Goal: Information Seeking & Learning: Learn about a topic

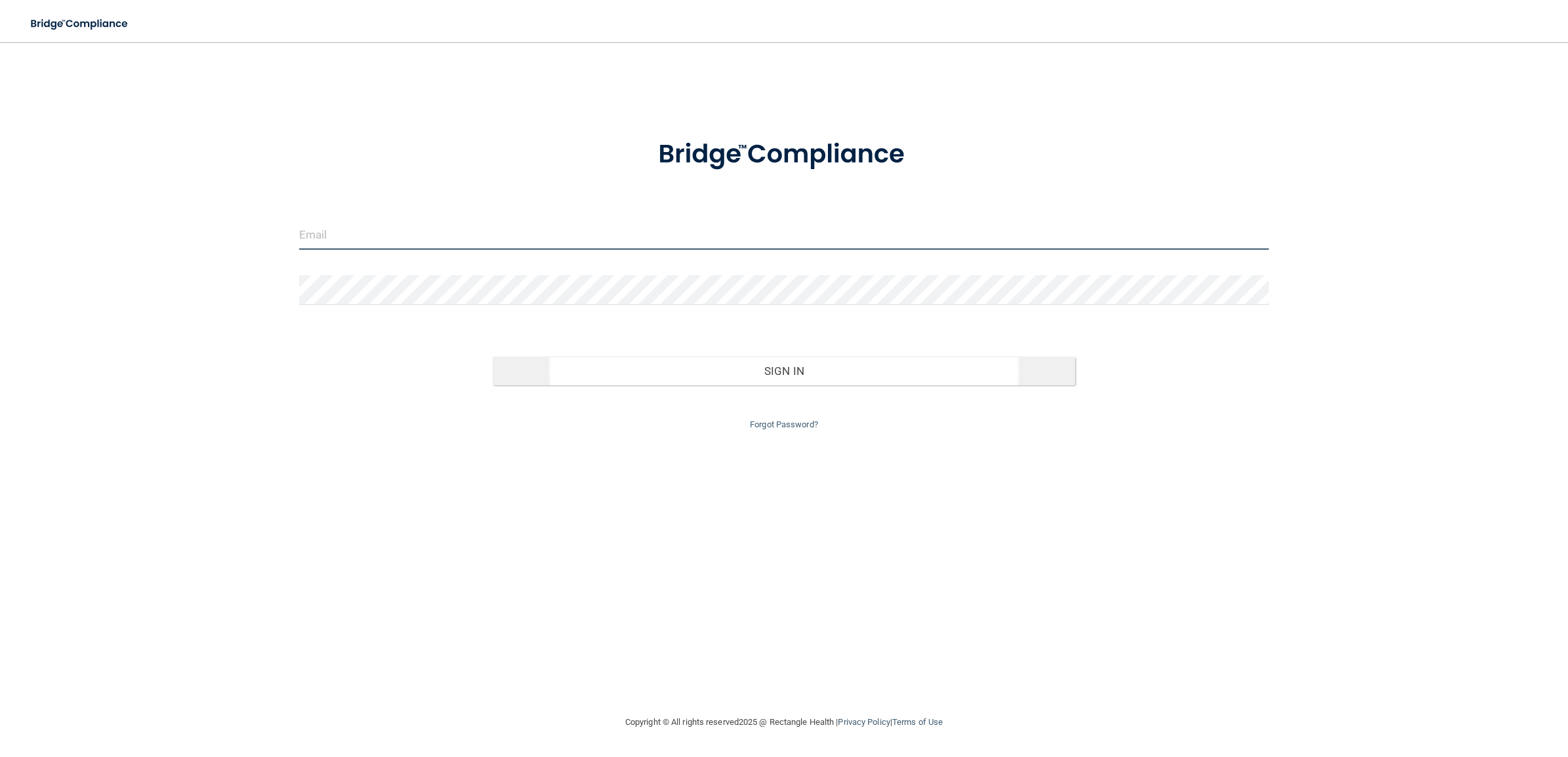
type input "[PERSON_NAME][EMAIL_ADDRESS][PERSON_NAME][DOMAIN_NAME]"
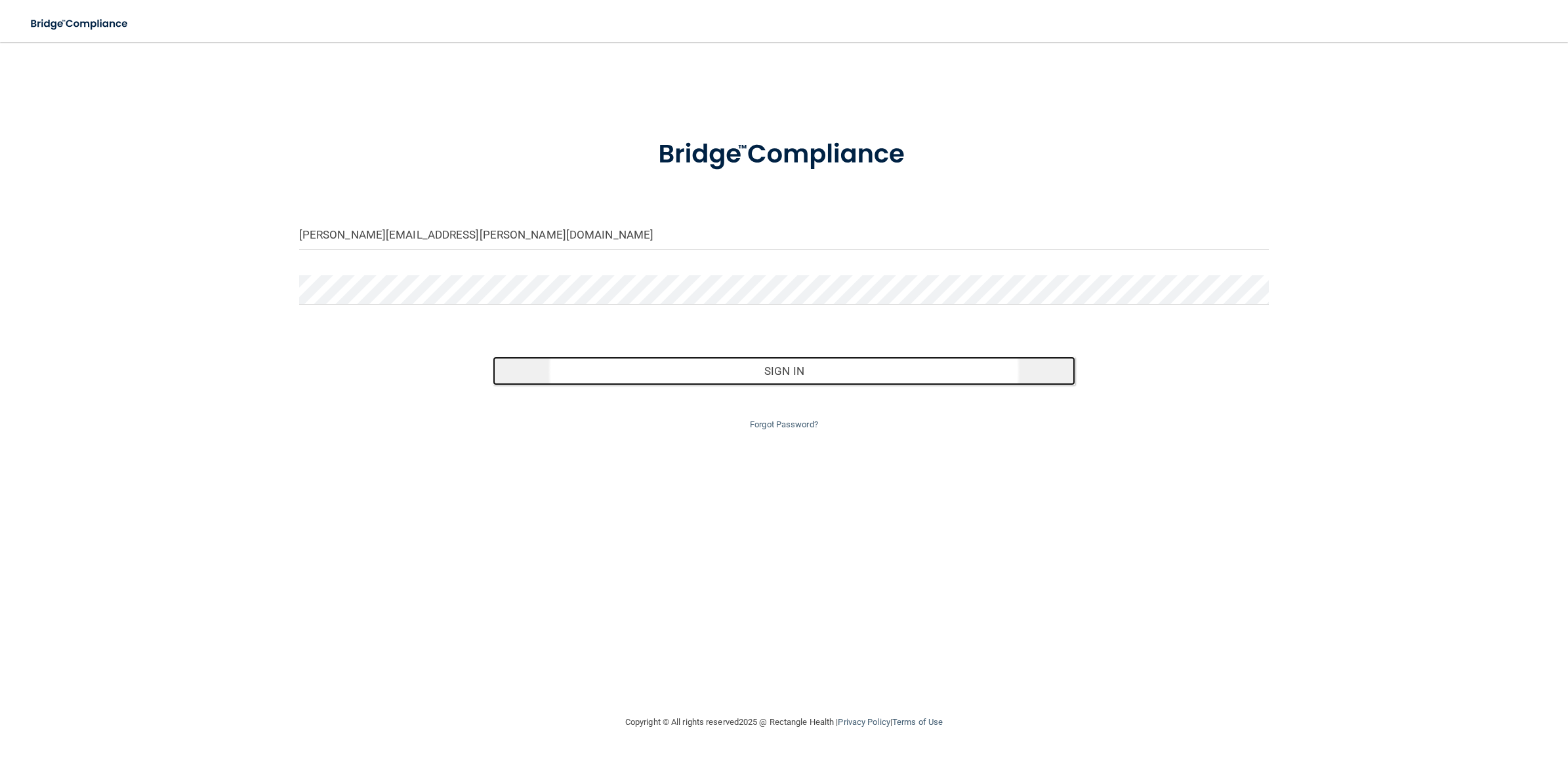
click at [765, 377] on button "Sign In" at bounding box center [783, 371] width 582 height 29
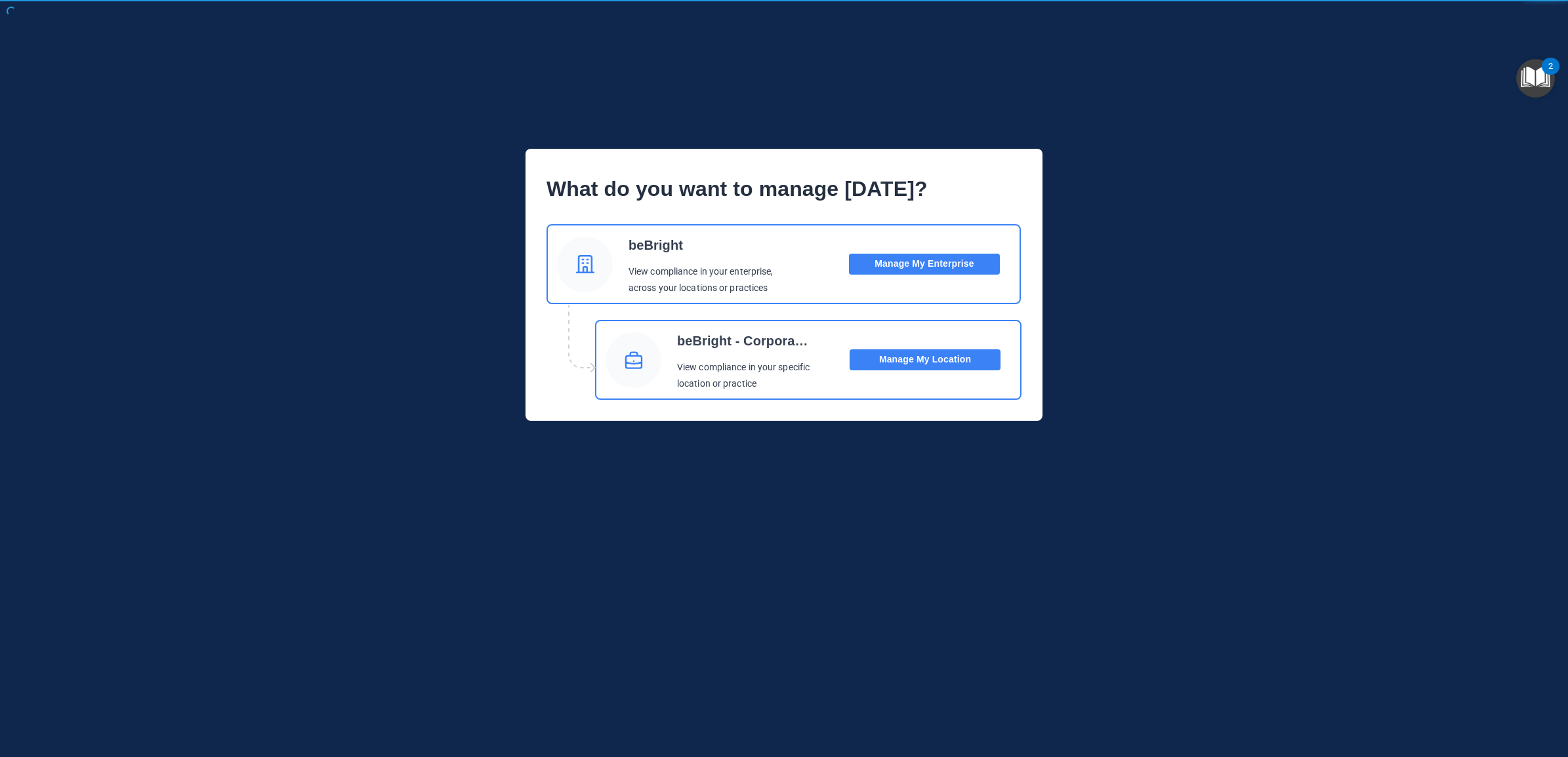
click at [929, 259] on button "Manage My Enterprise" at bounding box center [924, 264] width 151 height 21
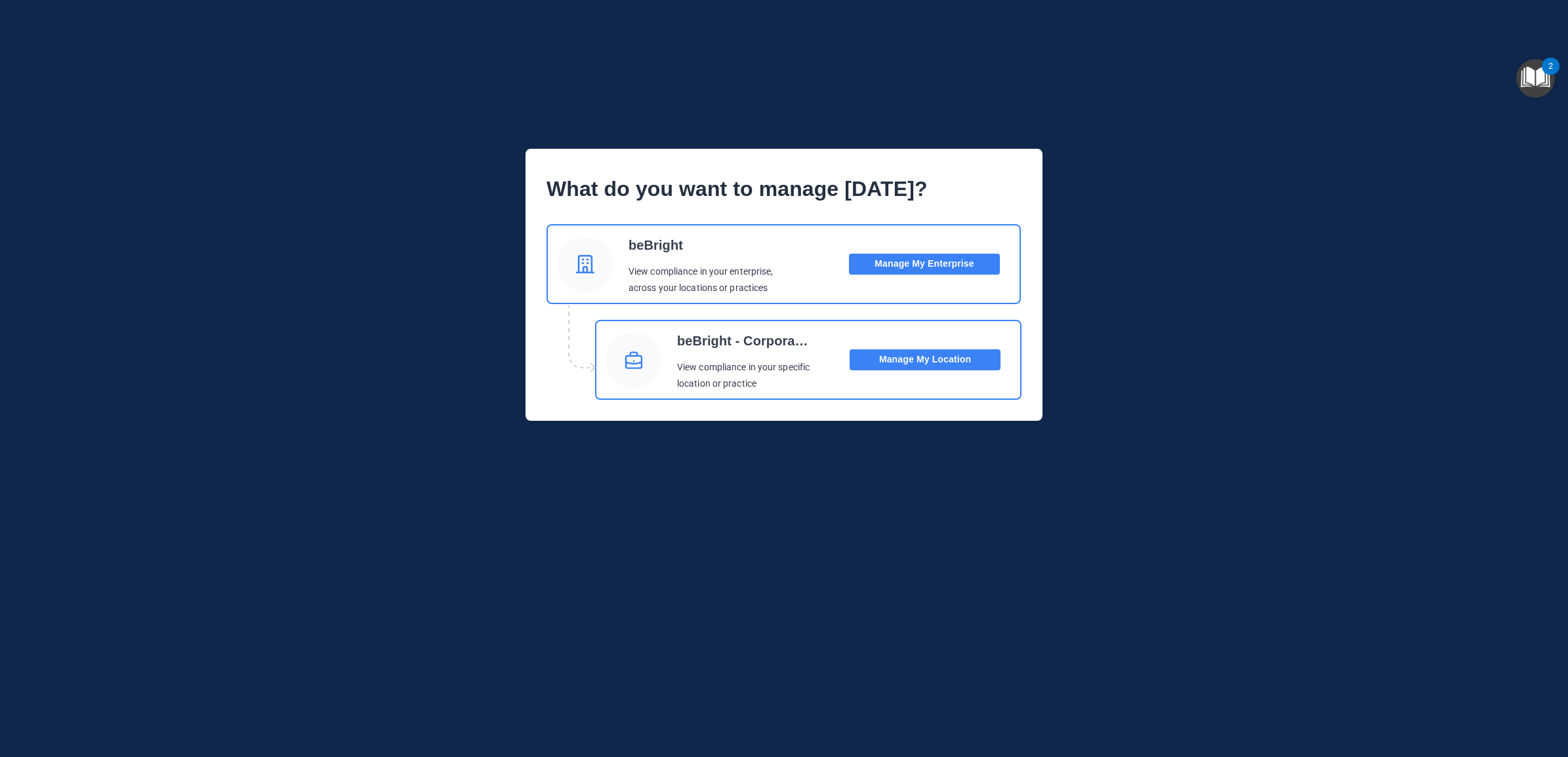
click at [896, 358] on button "Manage My Location" at bounding box center [925, 360] width 151 height 21
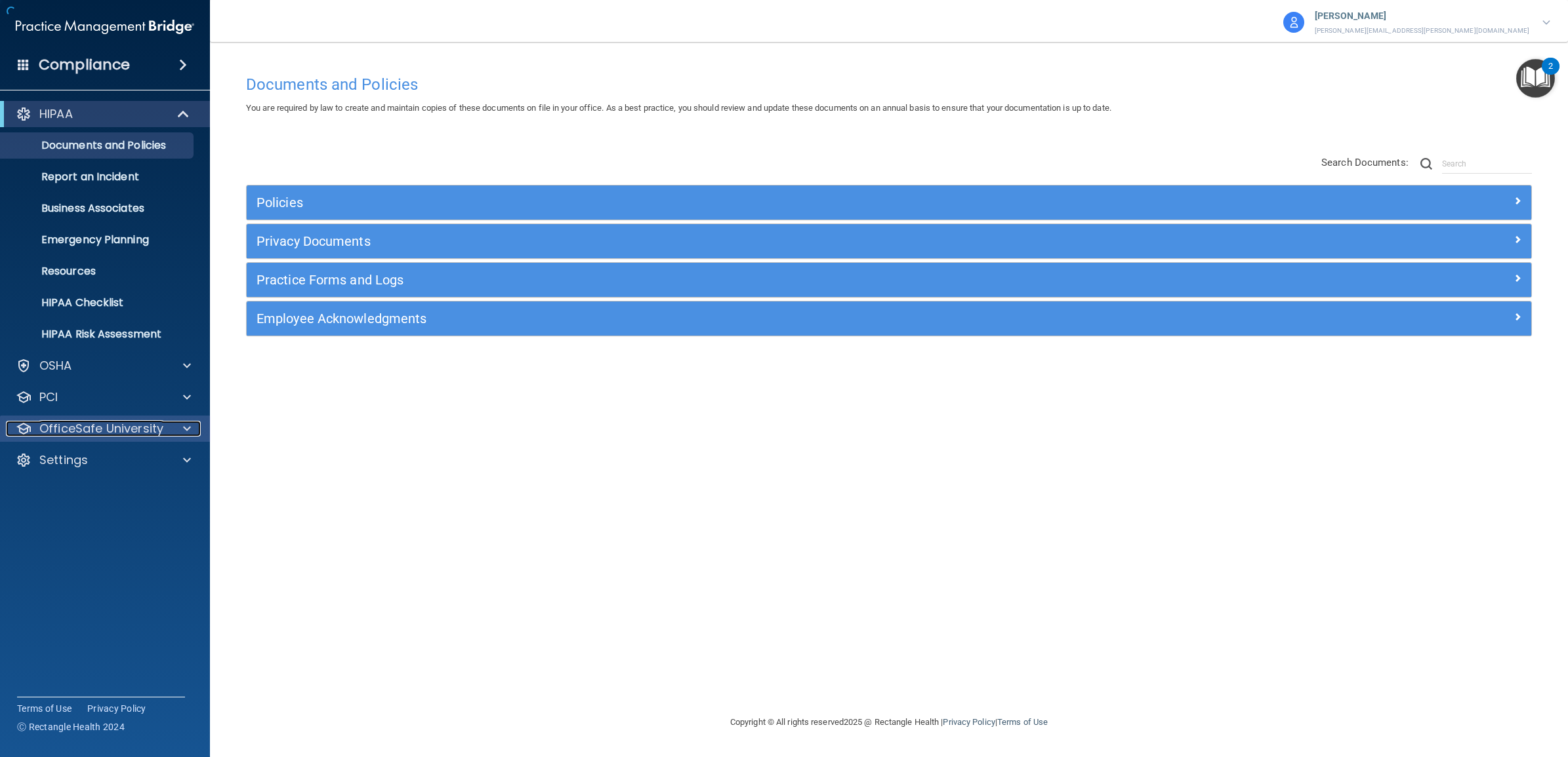
click at [106, 429] on p "OfficeSafe University" at bounding box center [101, 429] width 124 height 16
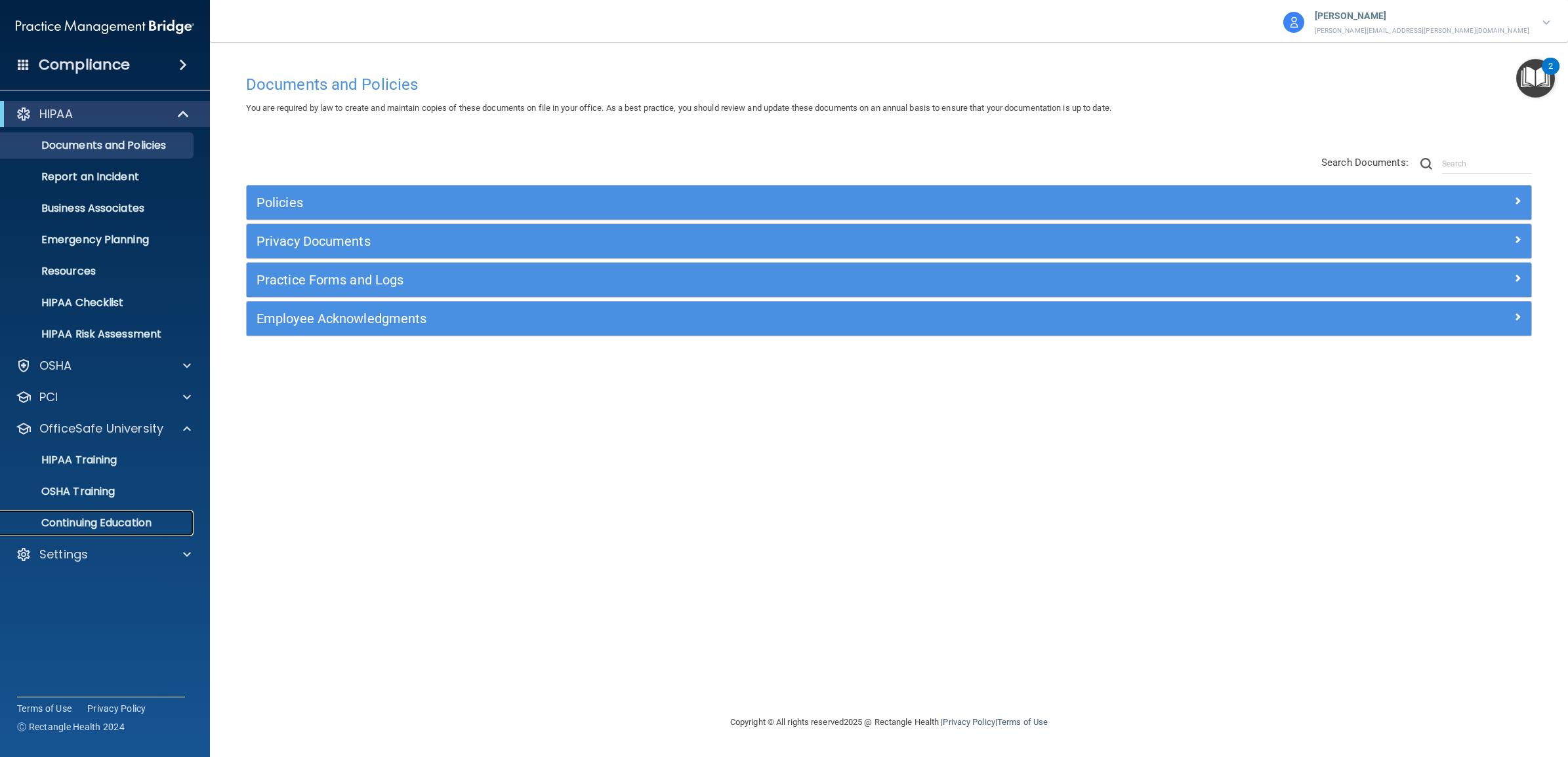
click at [88, 526] on p "Continuing Education" at bounding box center [98, 523] width 179 height 13
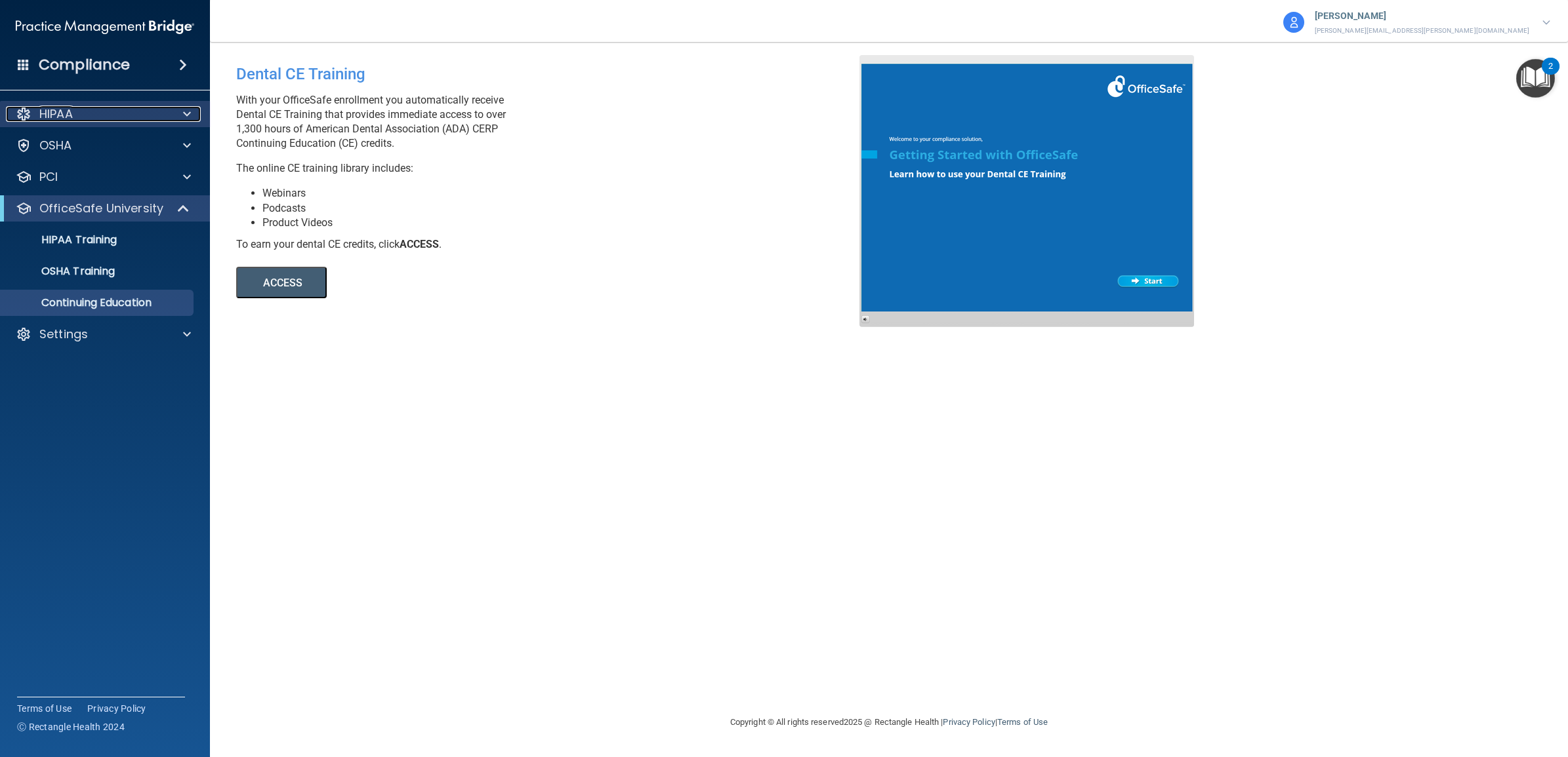
click at [186, 118] on span at bounding box center [187, 114] width 8 height 16
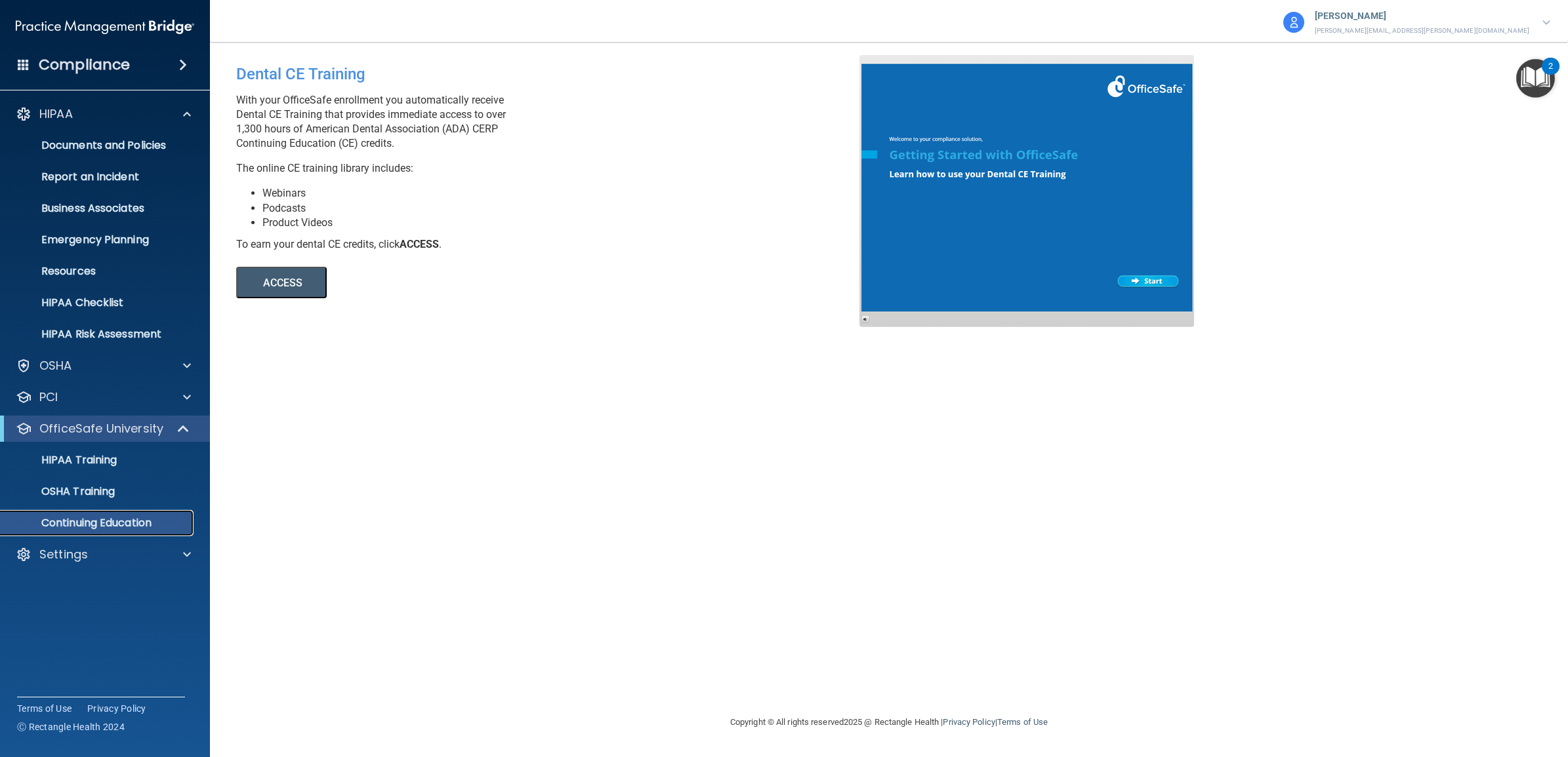
click at [116, 525] on p "Continuing Education" at bounding box center [98, 523] width 179 height 13
click at [297, 277] on button "ACCESS" at bounding box center [281, 282] width 90 height 31
click at [79, 561] on p "Settings" at bounding box center [63, 555] width 48 height 16
click at [92, 590] on p "My Account" at bounding box center [98, 586] width 179 height 13
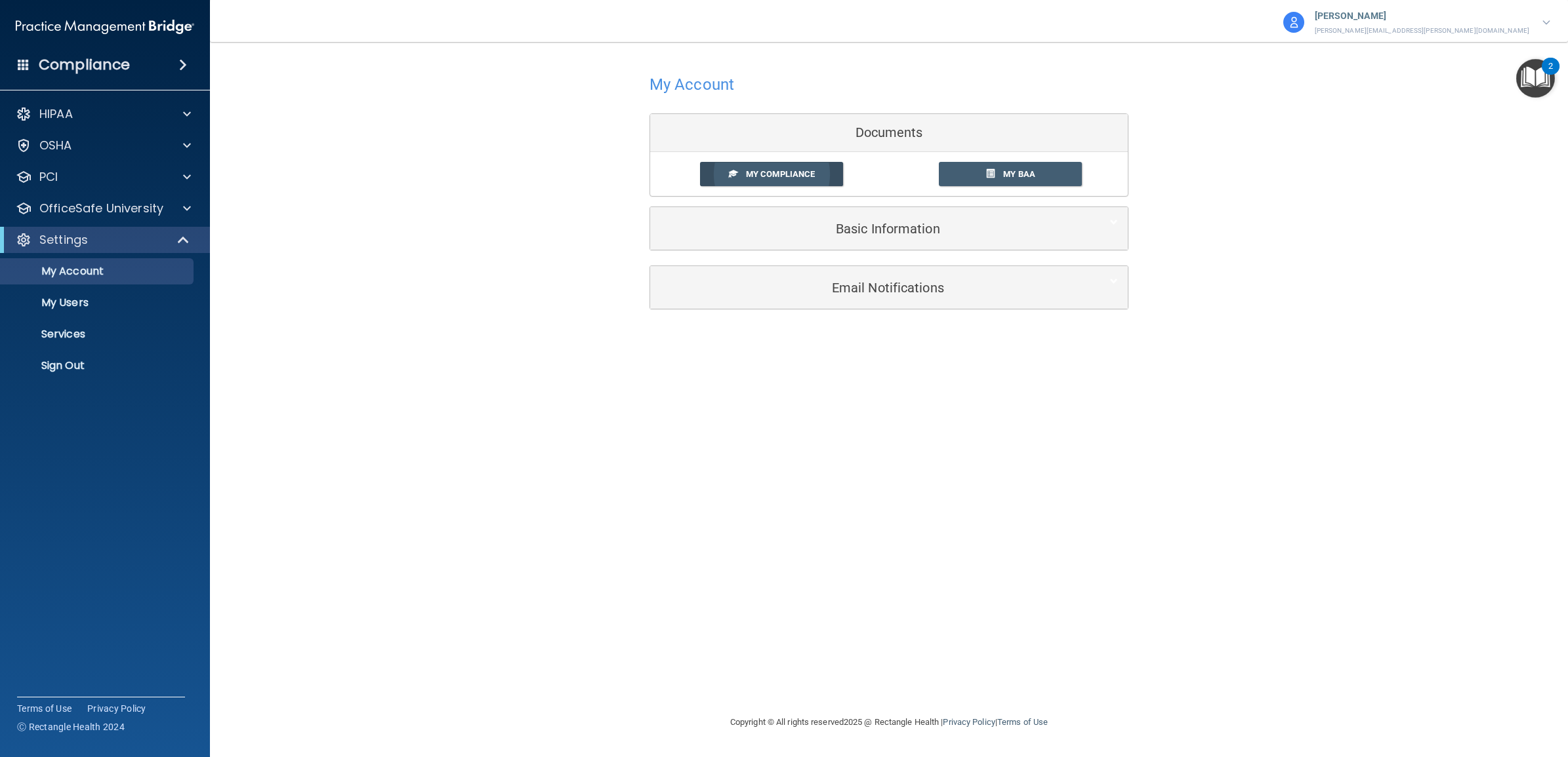
click at [783, 176] on span "My Compliance" at bounding box center [780, 174] width 69 height 10
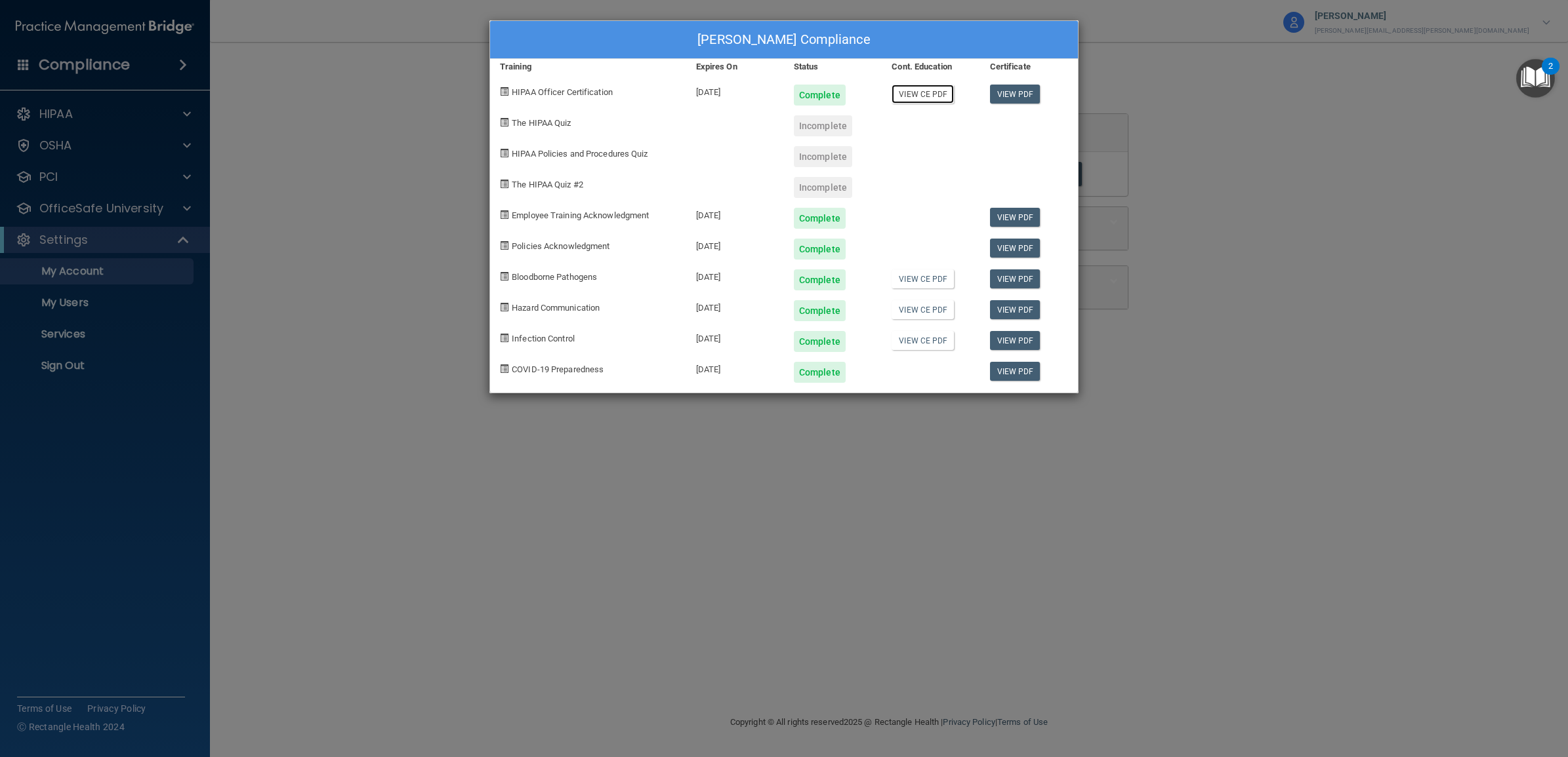
click at [939, 98] on link "View CE PDF" at bounding box center [923, 94] width 62 height 19
click at [1007, 216] on link "View PDF" at bounding box center [1015, 217] width 50 height 19
click at [106, 349] on div "[PERSON_NAME] Compliance Training Expires On Status Cont. Education Certificate…" at bounding box center [784, 378] width 1568 height 757
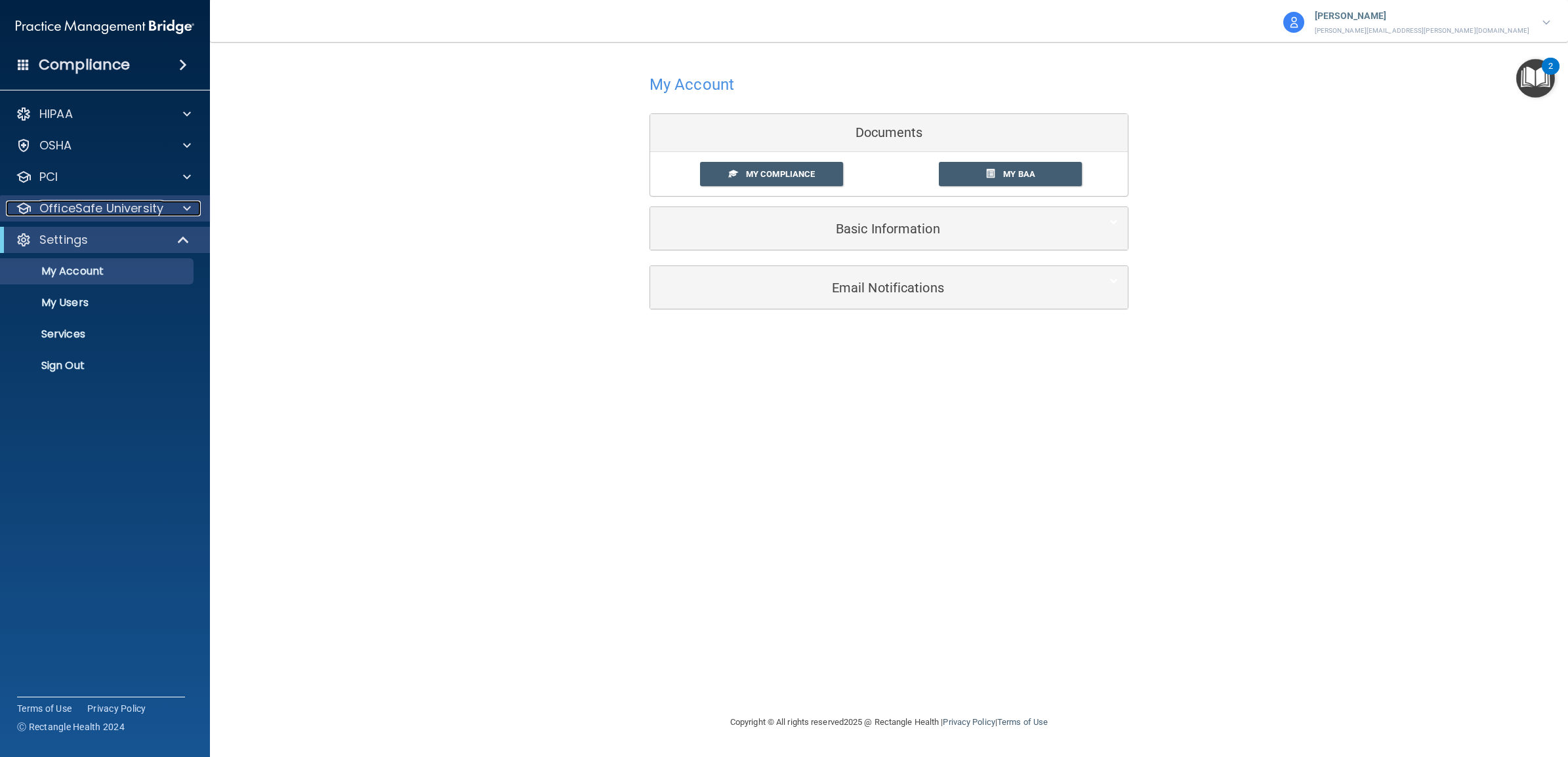
click at [106, 210] on p "OfficeSafe University" at bounding box center [101, 208] width 124 height 16
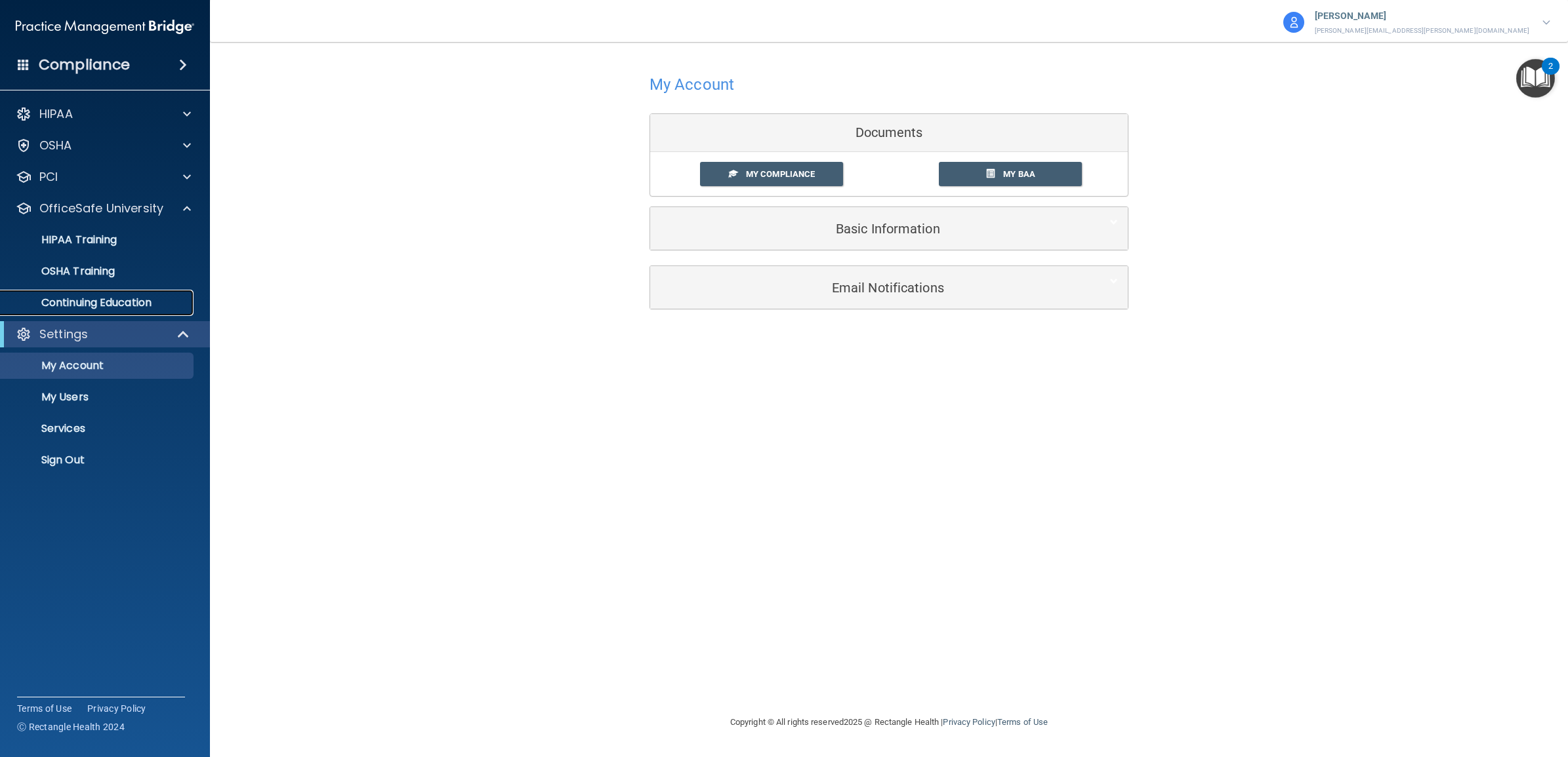
click at [93, 302] on p "Continuing Education" at bounding box center [98, 303] width 179 height 13
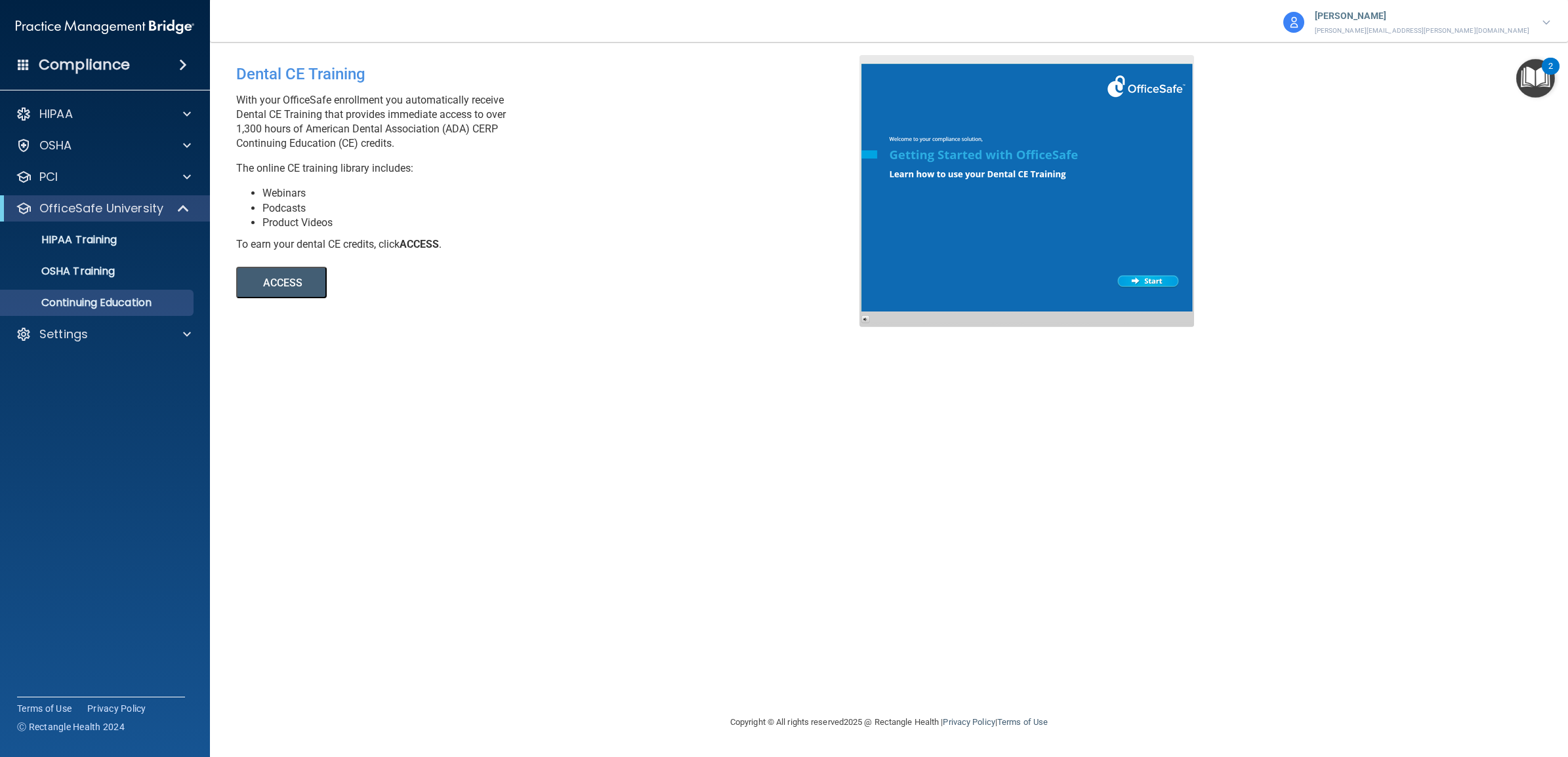
click at [261, 279] on button "ACCESS" at bounding box center [281, 282] width 90 height 31
click at [99, 335] on div "Settings" at bounding box center [87, 334] width 163 height 16
click at [96, 362] on p "My Account" at bounding box center [98, 366] width 179 height 13
